Goal: Transaction & Acquisition: Book appointment/travel/reservation

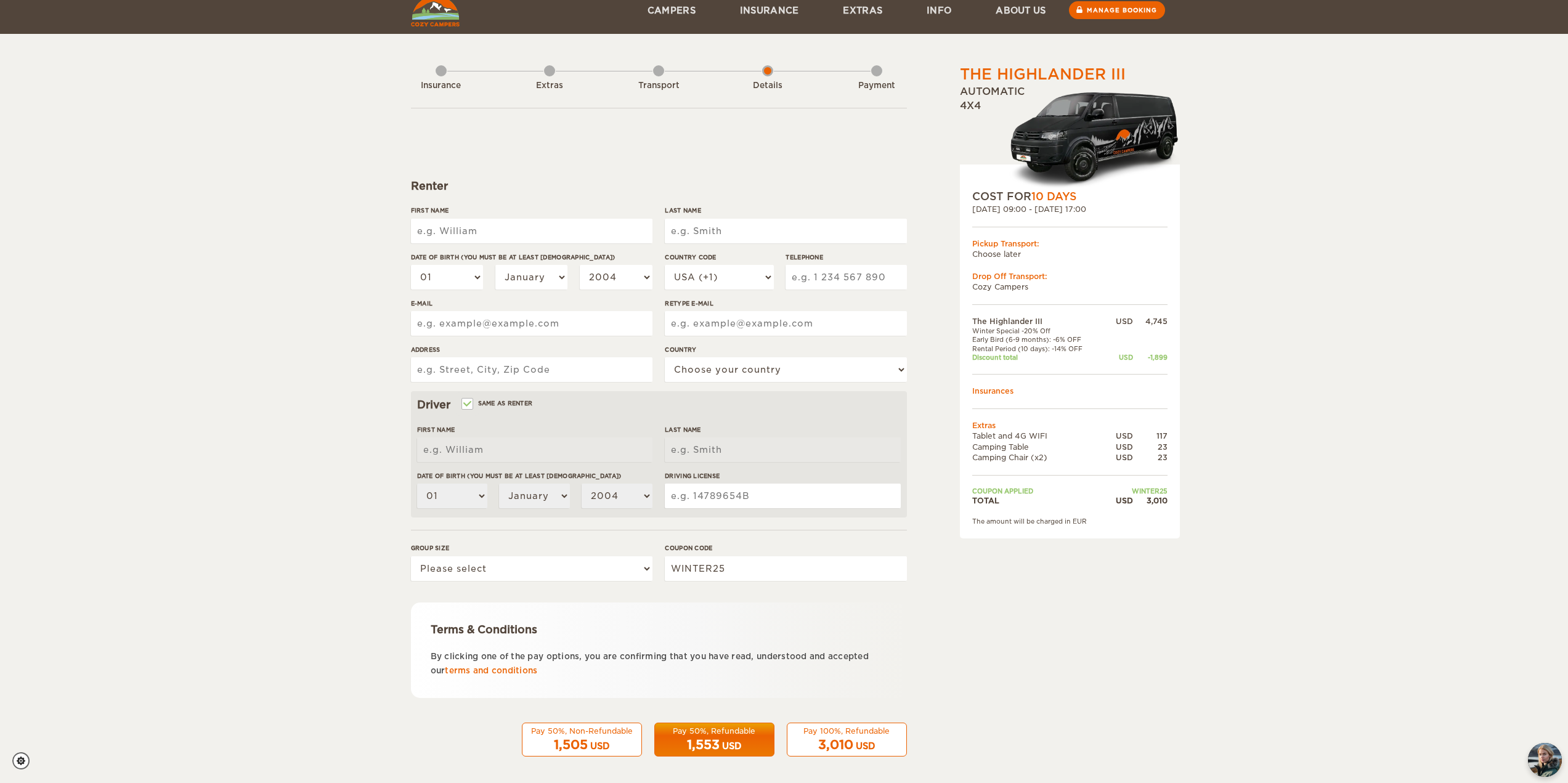
scroll to position [18, 0]
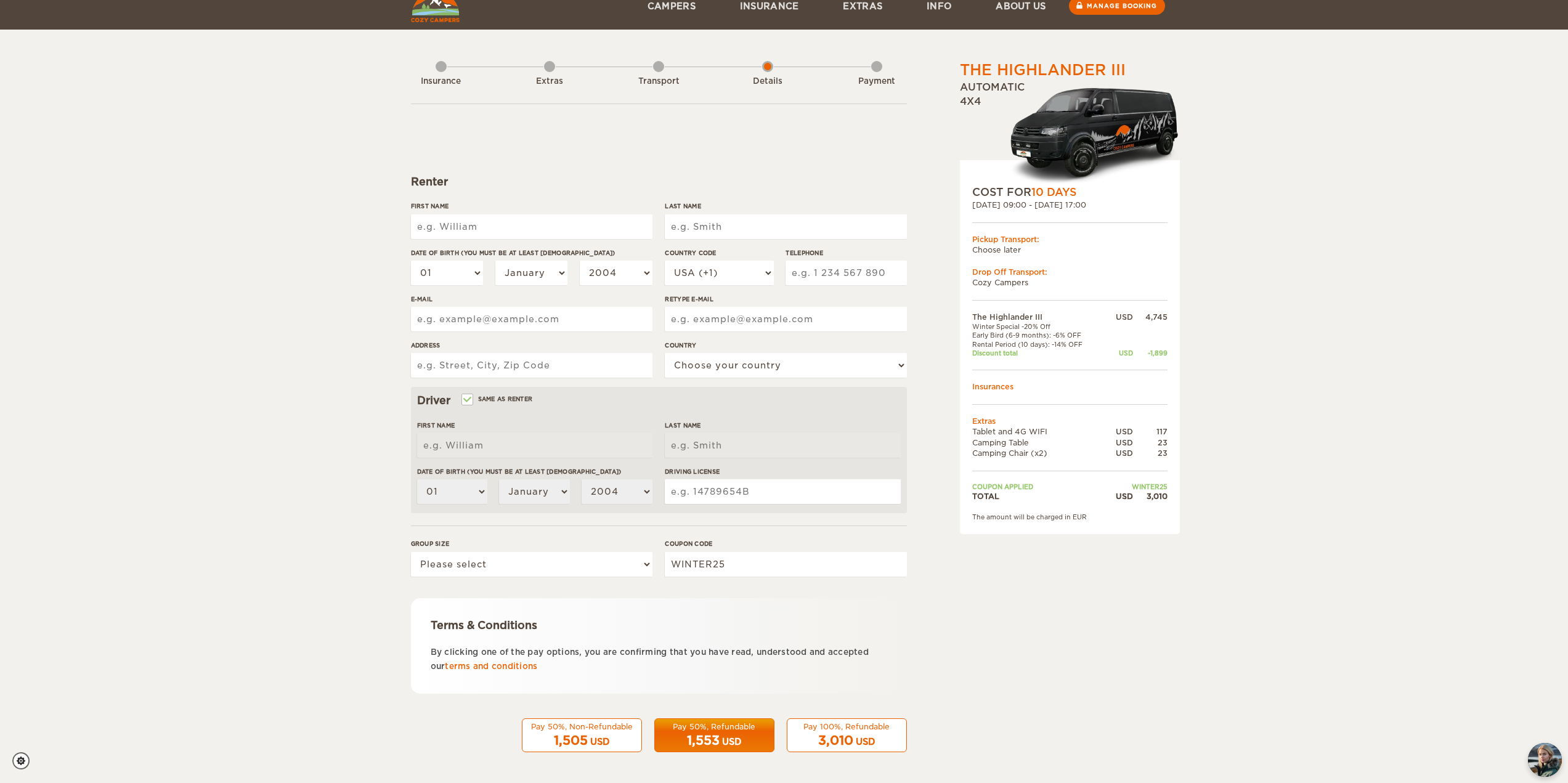
click at [504, 219] on input "First Name" at bounding box center [531, 226] width 242 height 25
type input "PRITPAL SINGH"
type input "UPPAL"
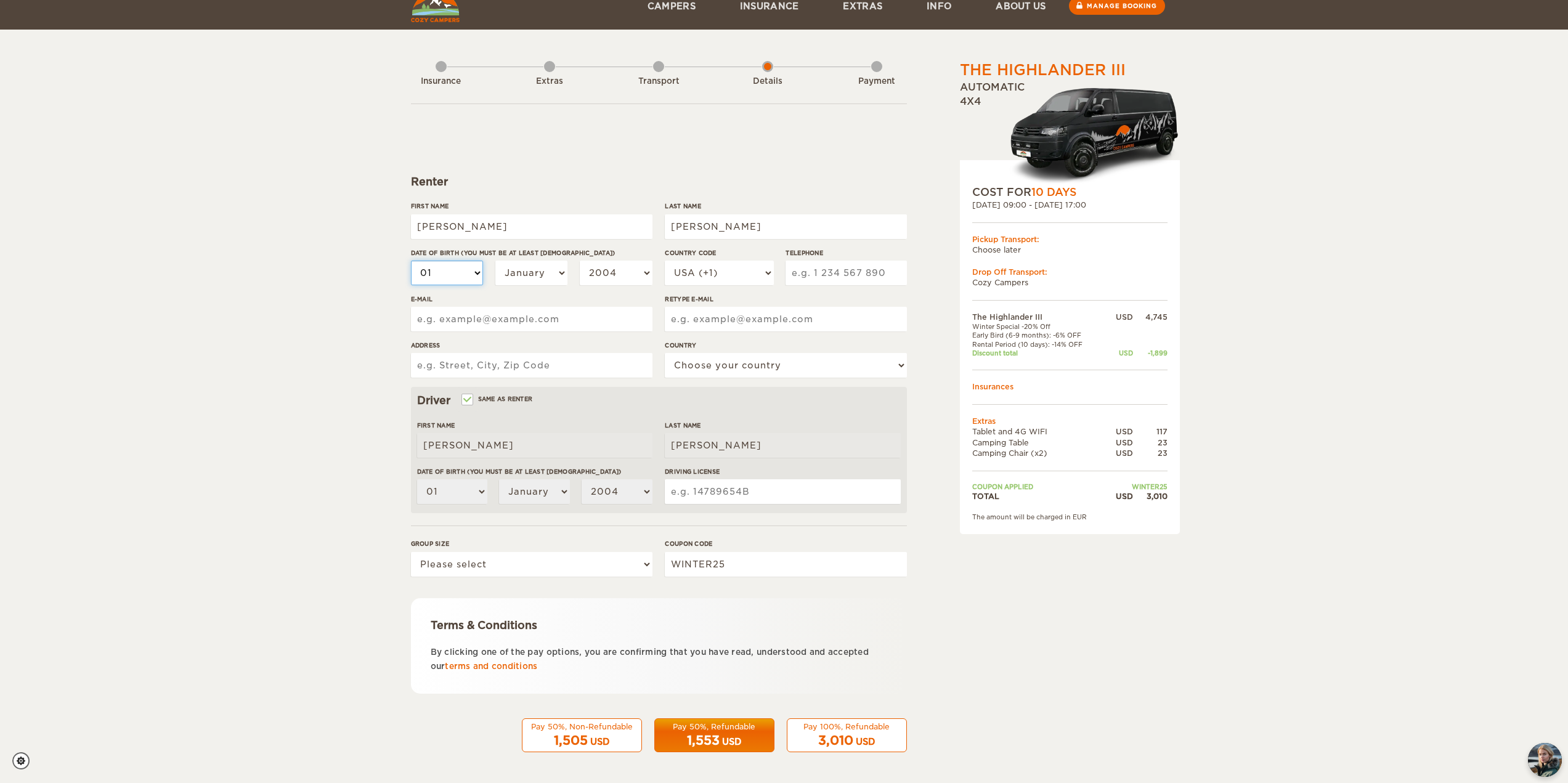
select select "02"
select select "05"
click at [544, 274] on select "January February March April May June July August September October November De…" at bounding box center [532, 273] width 73 height 25
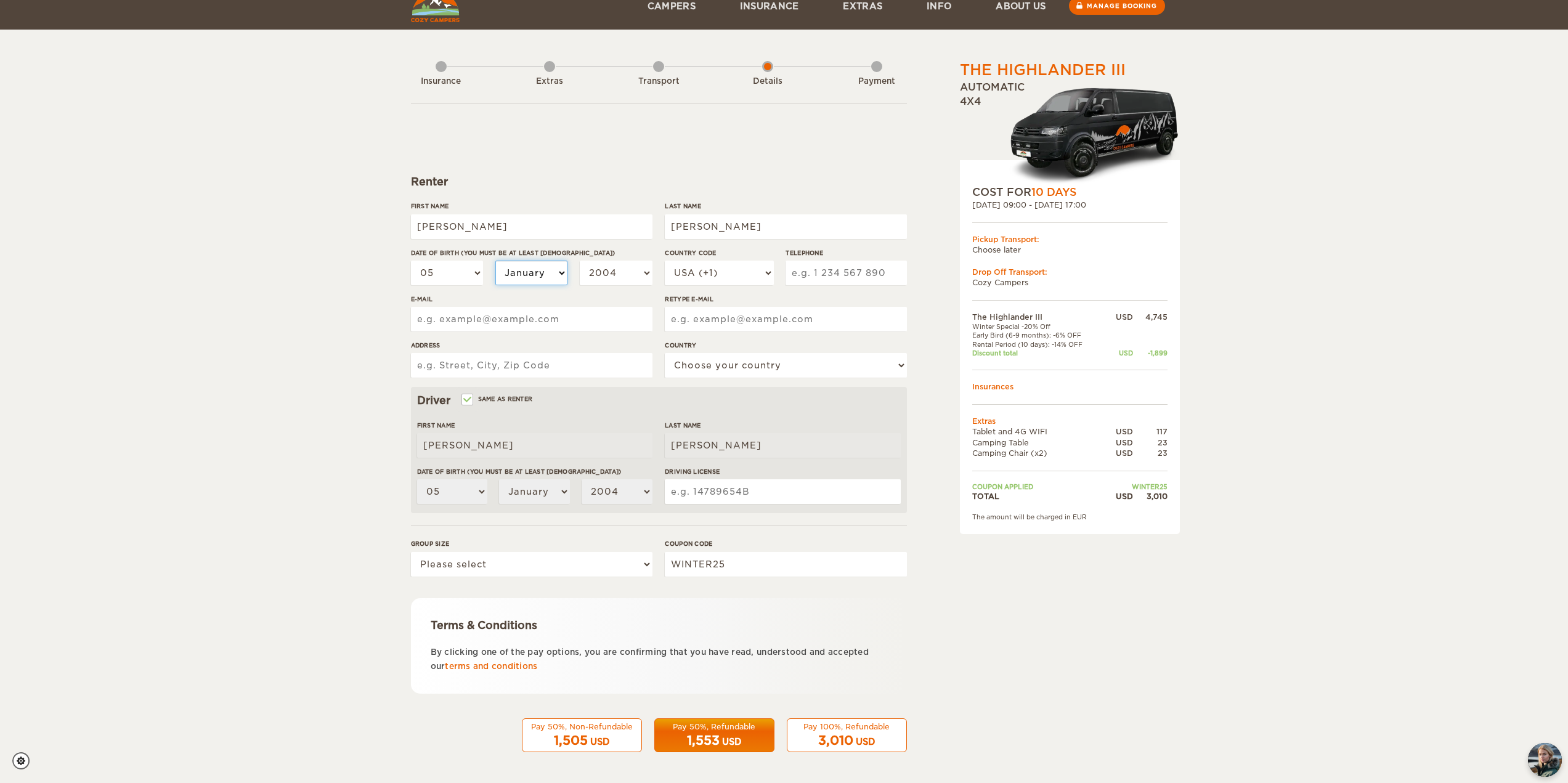
select select "11"
click at [495, 261] on select "January February March April May June July August September October November De…" at bounding box center [532, 273] width 73 height 25
select select "11"
click at [619, 277] on select "2004 2003 2002 2001 2000 1999 1998 1997 1996 1995 1994 1993 1992 1991 1990 1989…" at bounding box center [616, 273] width 73 height 25
select select "1995"
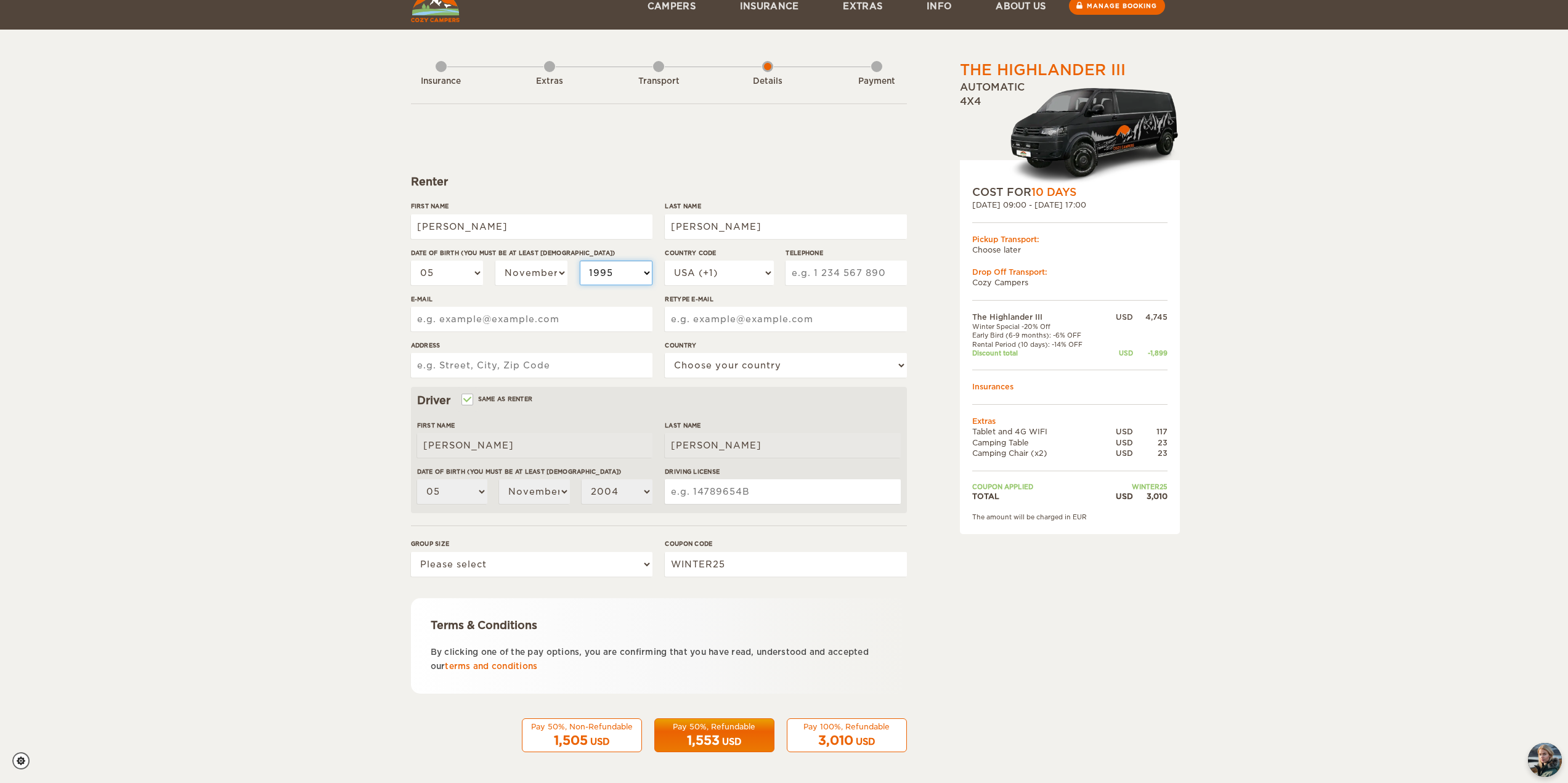
click at [579, 261] on select "2004 2003 2002 2001 2000 1999 1998 1997 1996 1995 1994 1993 1992 1991 1990 1989…" at bounding box center [616, 273] width 73 height 25
select select "1995"
click at [721, 273] on select "USA (+1) UK (+44) Germany (+49) Algeria (+213) Andorra (+376) Angola (+244) Ang…" at bounding box center [719, 273] width 109 height 25
select select "61"
click at [665, 261] on select "USA (+1) UK (+44) Germany (+49) Algeria (+213) Andorra (+376) Angola (+244) Ang…" at bounding box center [719, 273] width 109 height 25
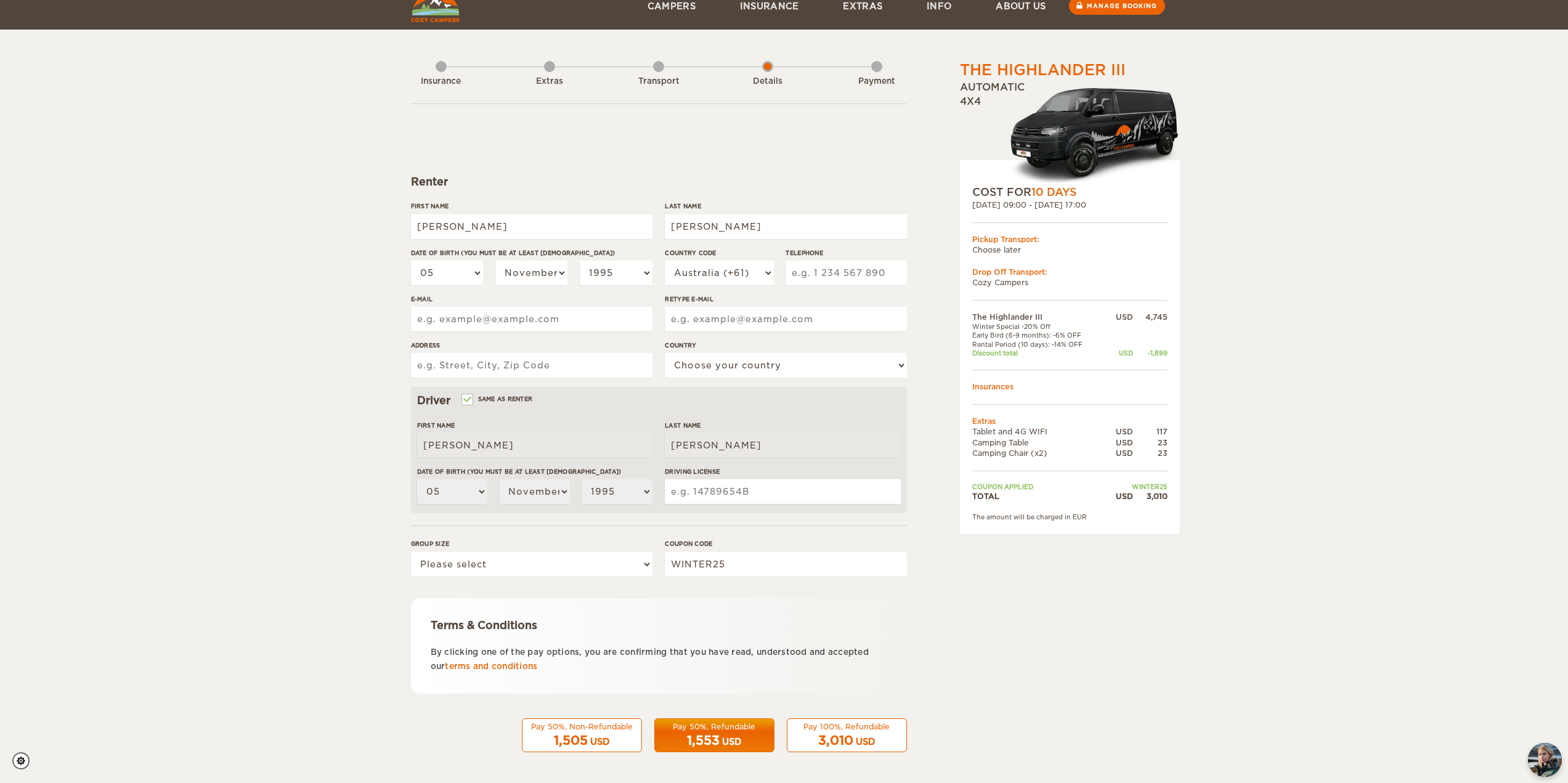
click at [791, 274] on input "Telephone" at bounding box center [846, 273] width 120 height 25
type input "4"
type input "0450587725"
click at [511, 314] on input "E-mail" at bounding box center [531, 319] width 242 height 25
type input "pritpalsingh68@yahoo.com"
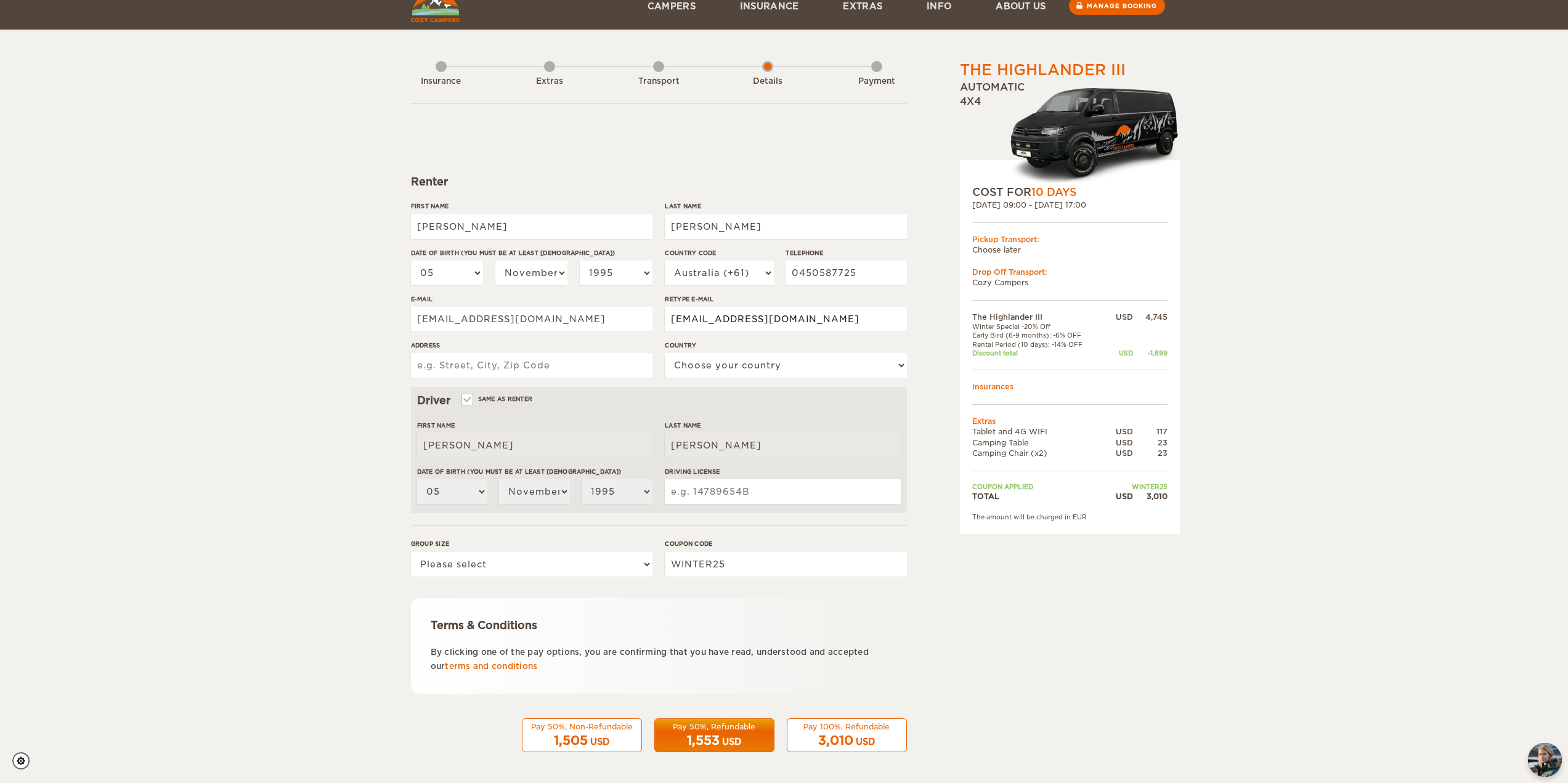
type input "pritpalsingh68@yahoo.com"
click at [532, 366] on input "Address" at bounding box center [531, 365] width 242 height 25
type input "12 SPEED AVENUE, NORTH PLYMPTON, SA, 5037"
click at [739, 370] on select "Choose your country United States United Kingdom Germany Afghanistan Albania Al…" at bounding box center [785, 365] width 242 height 25
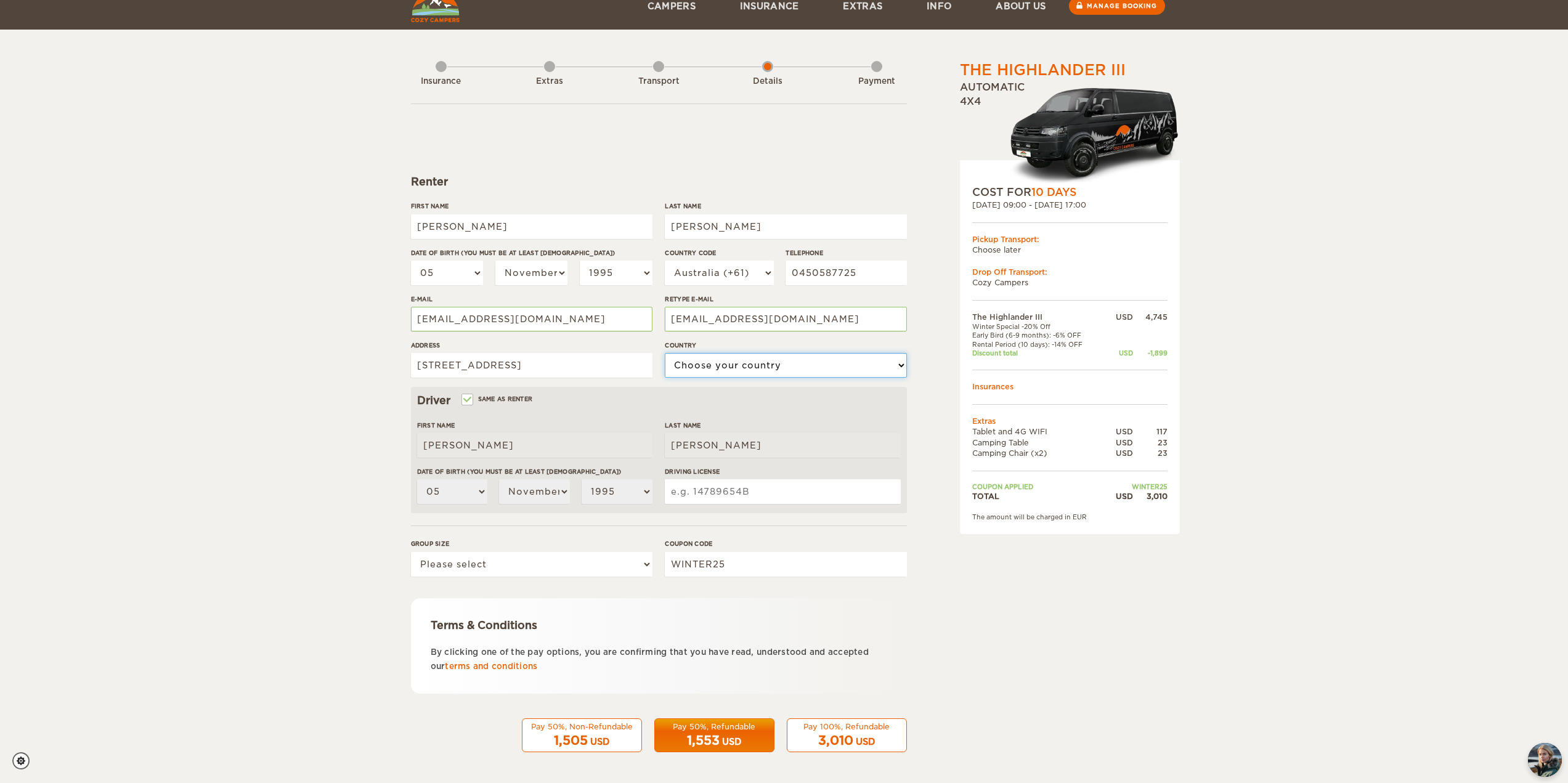
scroll to position [0, 0]
select select "13"
click at [665, 353] on select "Choose your country United States United Kingdom Germany Afghanistan Albania Al…" at bounding box center [785, 365] width 242 height 25
click at [680, 499] on input "Driving License" at bounding box center [783, 492] width 235 height 25
type input "DC3387"
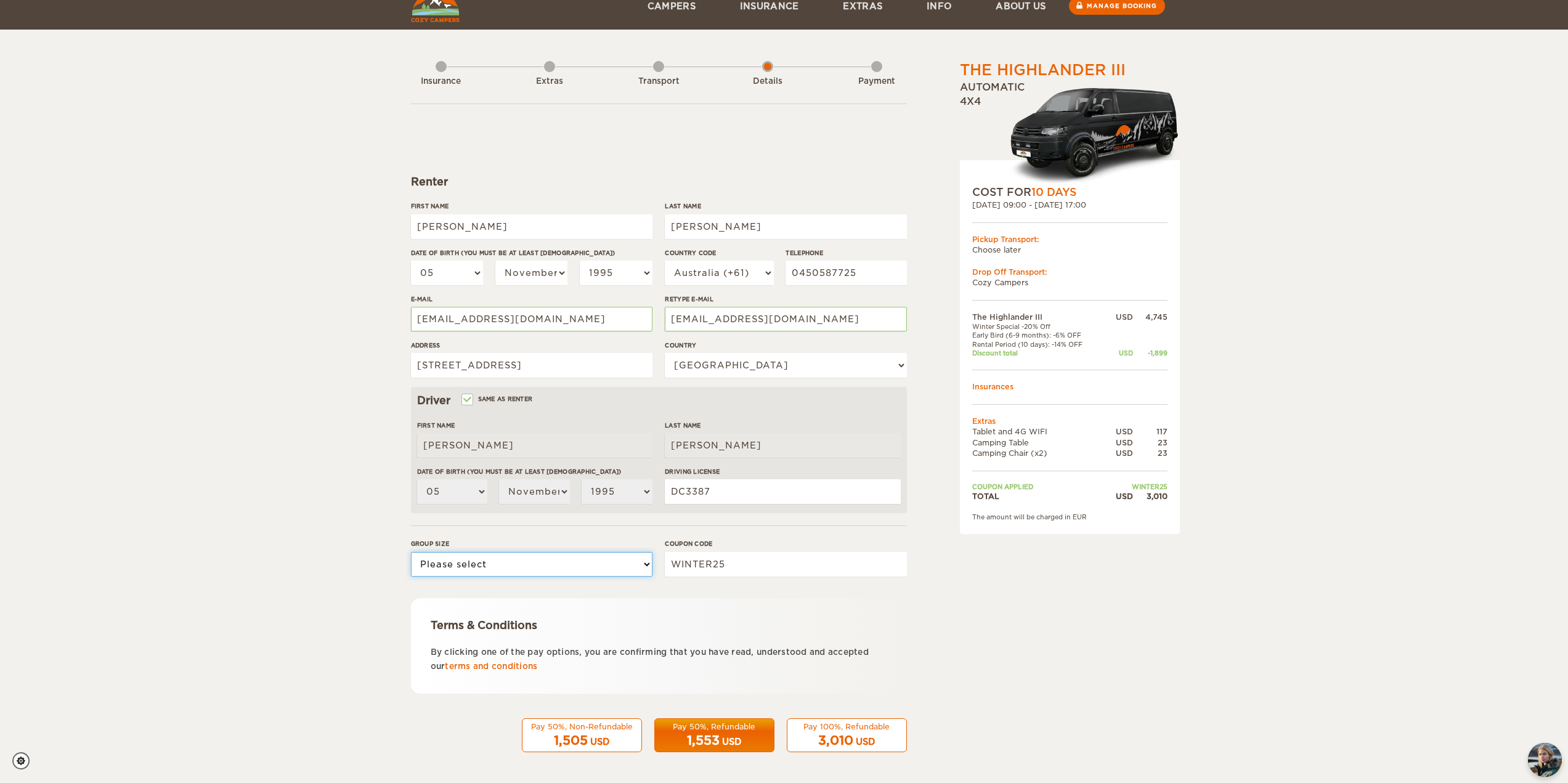
click at [633, 558] on select "Please select 1 2 3" at bounding box center [531, 564] width 242 height 25
select select "2"
click at [411, 552] on select "Please select 1 2 3" at bounding box center [531, 564] width 242 height 25
click at [852, 725] on div "Pay 100%, Refundable" at bounding box center [847, 727] width 105 height 11
click at [852, 728] on div "Pay 100%, Refundable" at bounding box center [847, 727] width 105 height 11
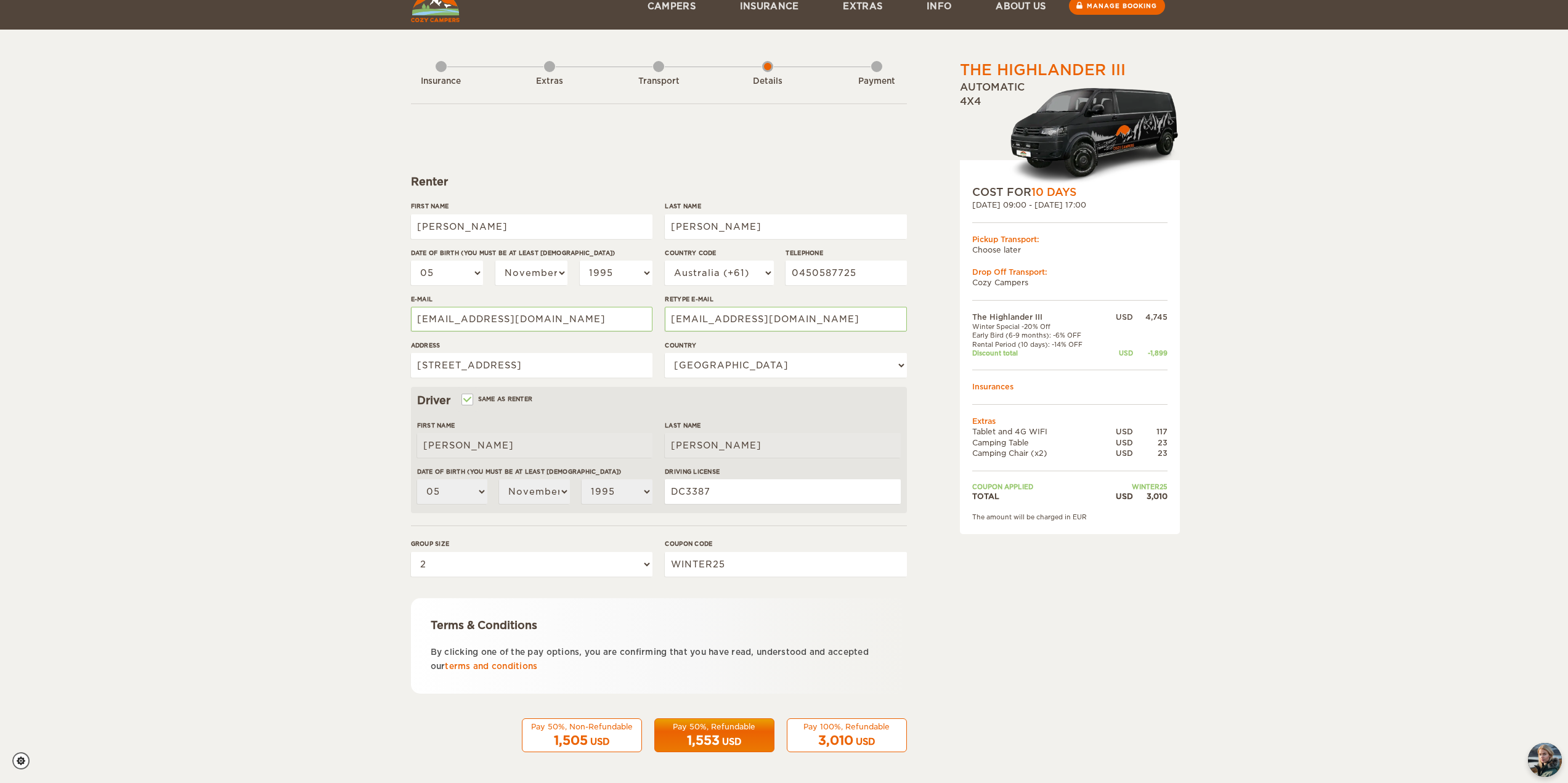
click at [811, 736] on div "3,010 USD" at bounding box center [847, 742] width 105 height 18
drag, startPoint x: 832, startPoint y: 706, endPoint x: 839, endPoint y: 722, distance: 17.5
click at [832, 708] on form "Renter First Name PRITPAL SINGH Last Name UPPAL Date of birth (You must be at l…" at bounding box center [658, 428] width 496 height 649
click at [841, 727] on div "Pay 100%, Refundable" at bounding box center [847, 727] width 105 height 11
click at [834, 741] on span "3,010" at bounding box center [836, 741] width 36 height 15
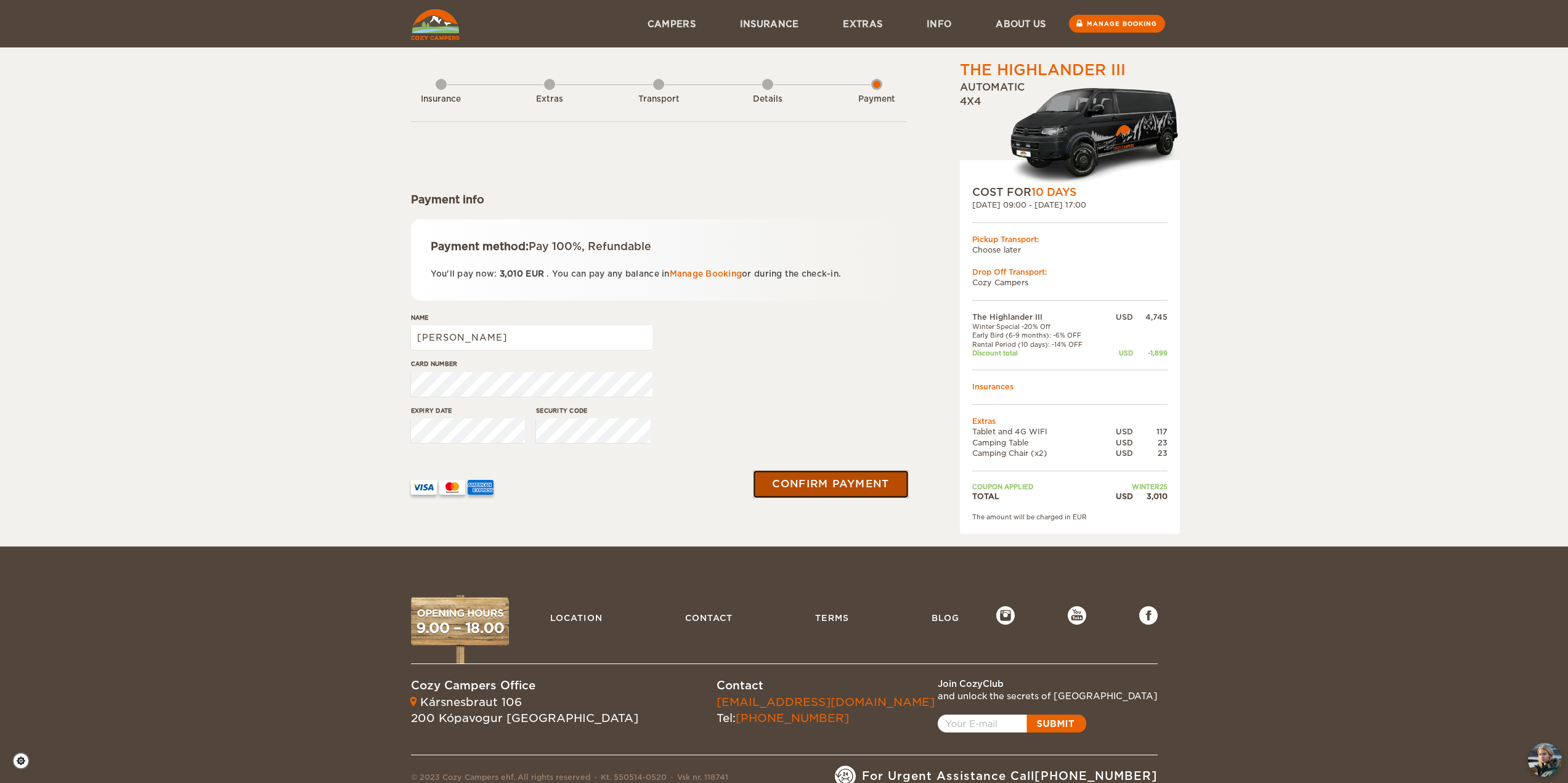
click at [861, 488] on button "Confirm payment" at bounding box center [831, 484] width 155 height 28
click at [843, 478] on button "Confirm payment" at bounding box center [831, 484] width 155 height 28
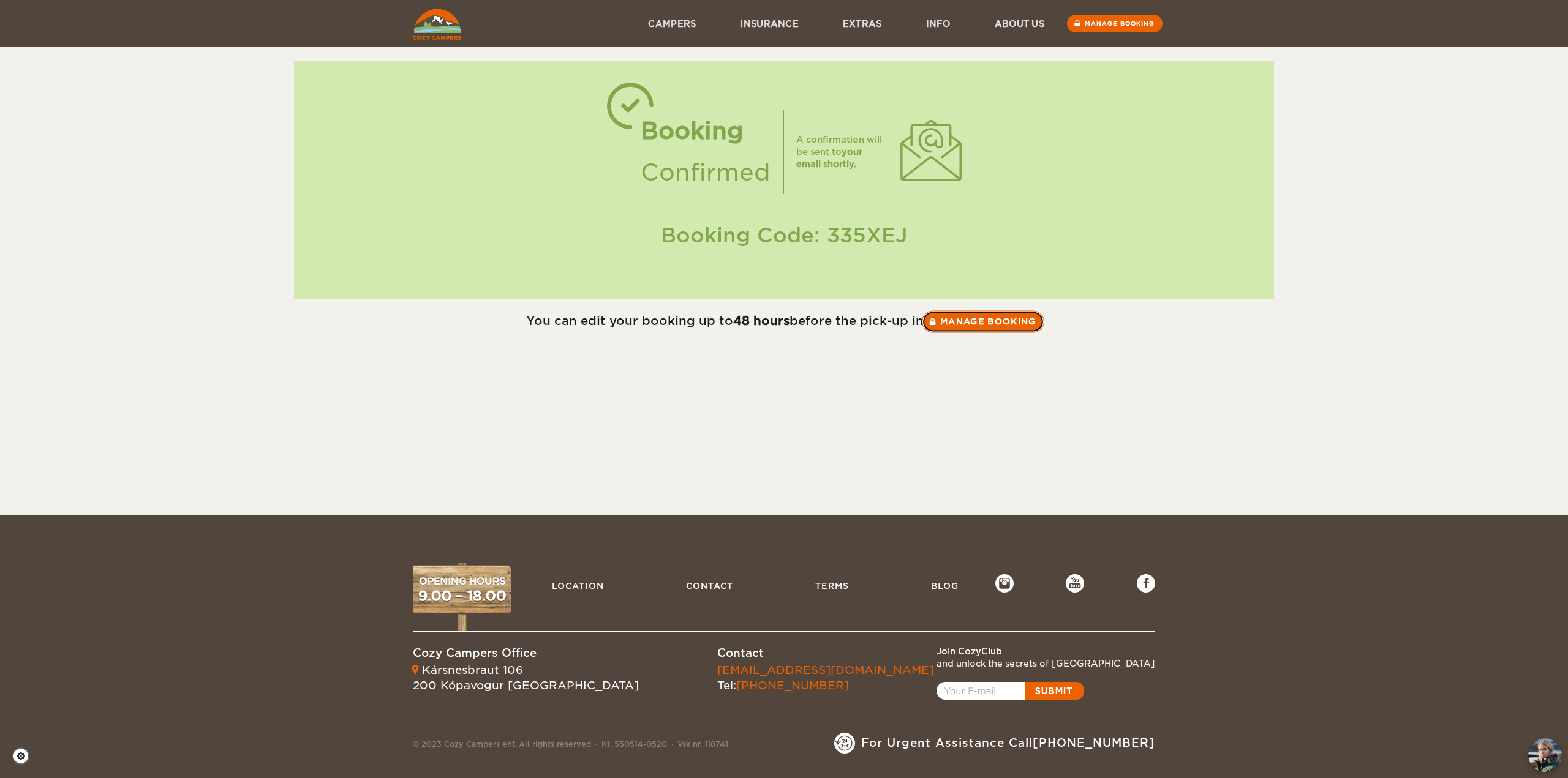
click at [960, 326] on link "Manage booking" at bounding box center [983, 322] width 123 height 22
